Goal: Task Accomplishment & Management: Complete application form

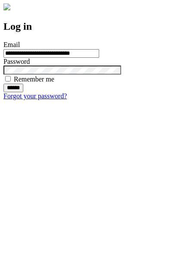
type input "**********"
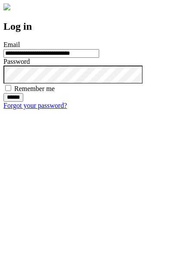
click at [23, 102] on input "******" at bounding box center [13, 97] width 20 height 9
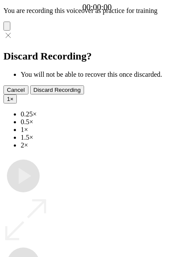
type input "**********"
